Goal: Information Seeking & Learning: Learn about a topic

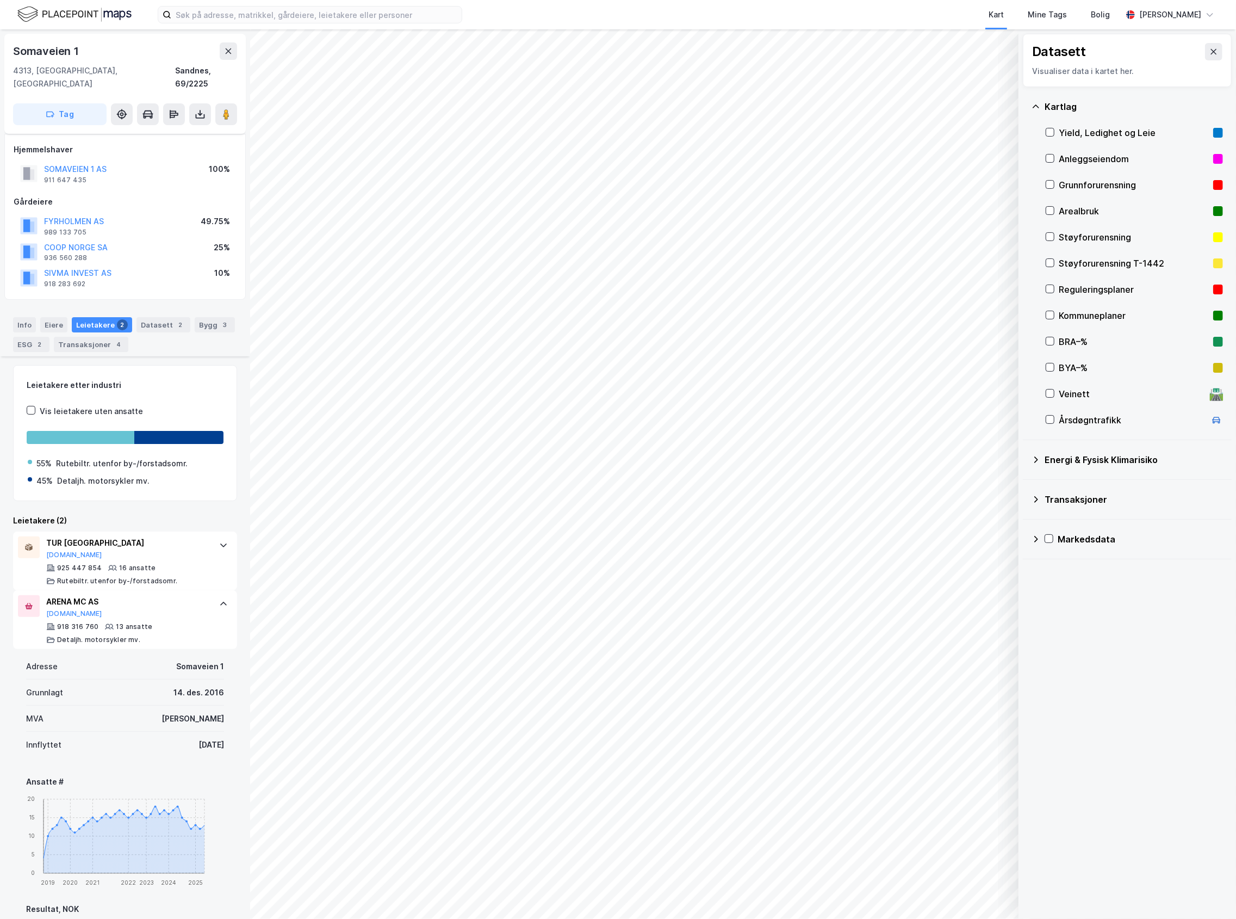
scroll to position [285, 0]
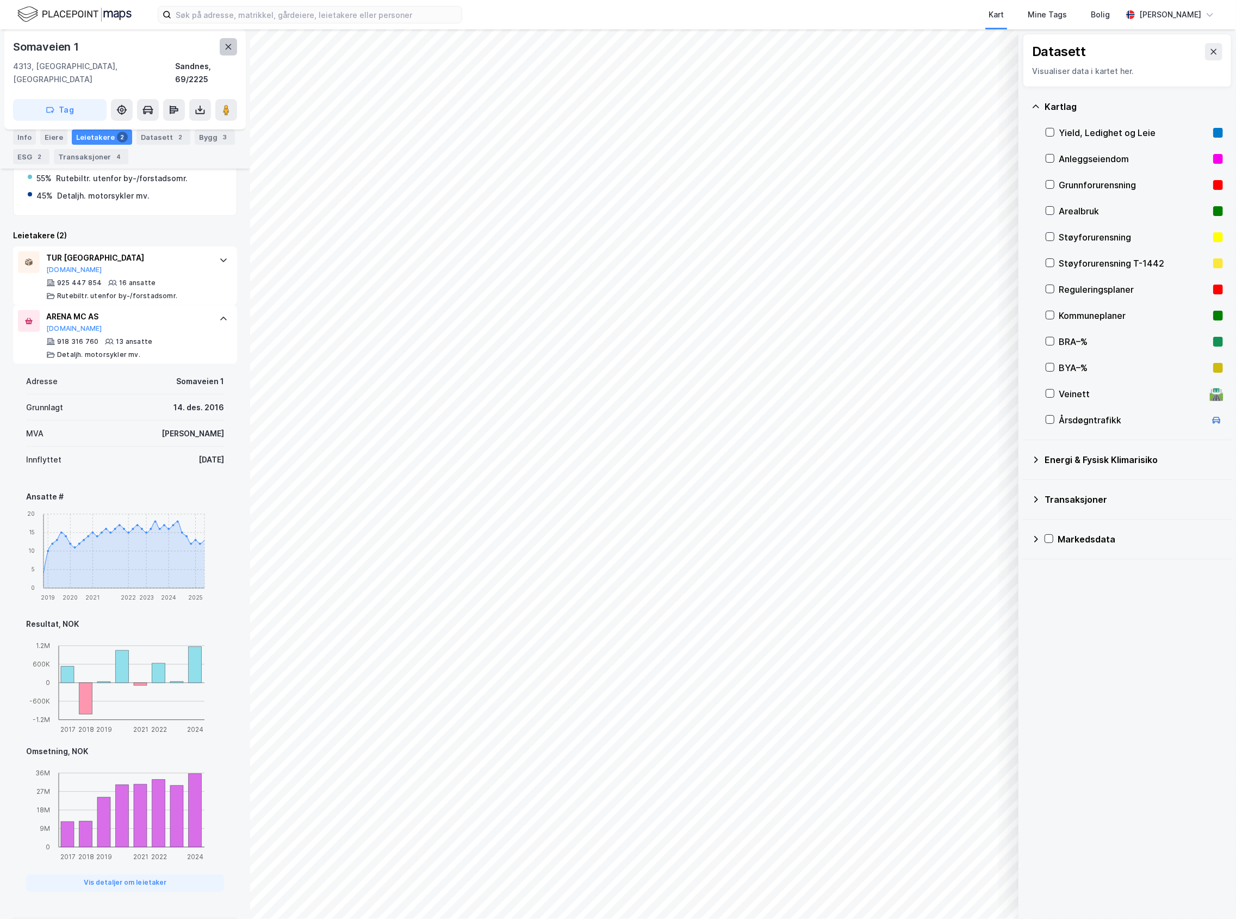
click at [235, 41] on button at bounding box center [228, 46] width 17 height 17
